Goal: Navigation & Orientation: Find specific page/section

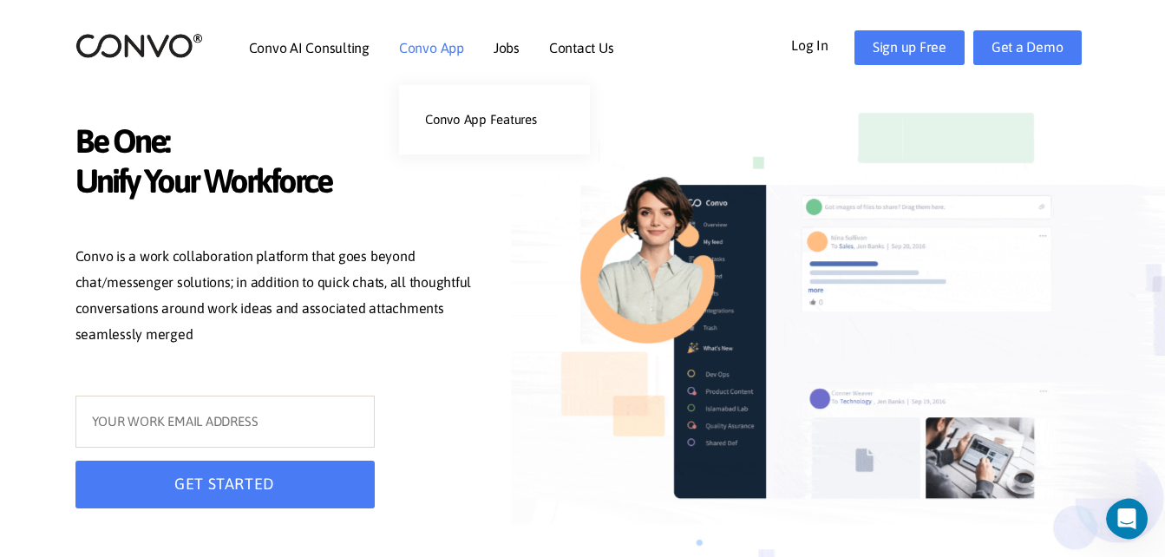
click at [427, 49] on link "Convo App" at bounding box center [431, 48] width 65 height 14
